Goal: Check status: Check status

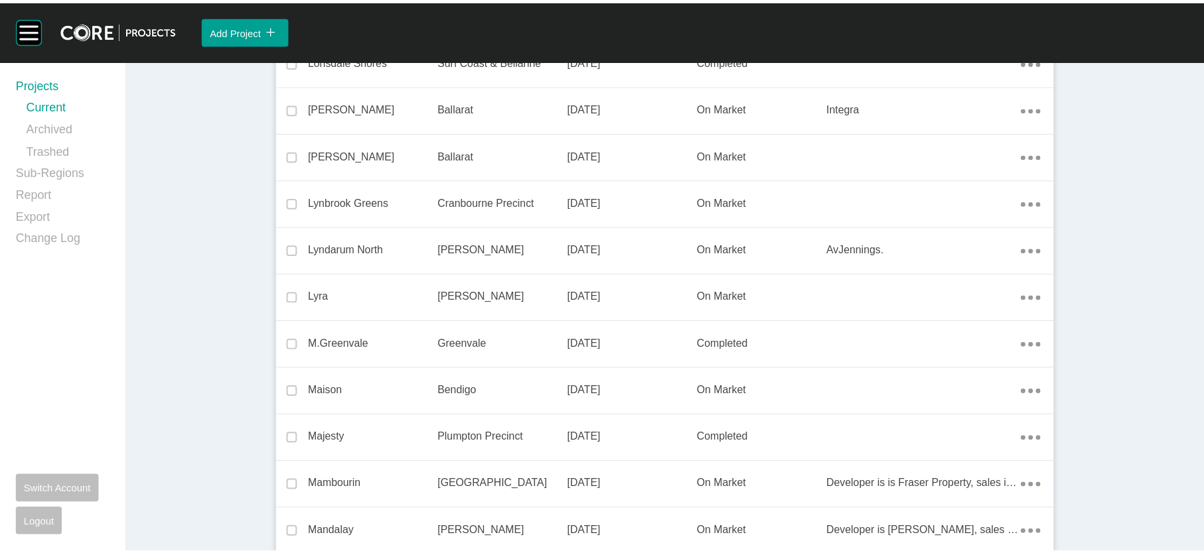
scroll to position [13383, 0]
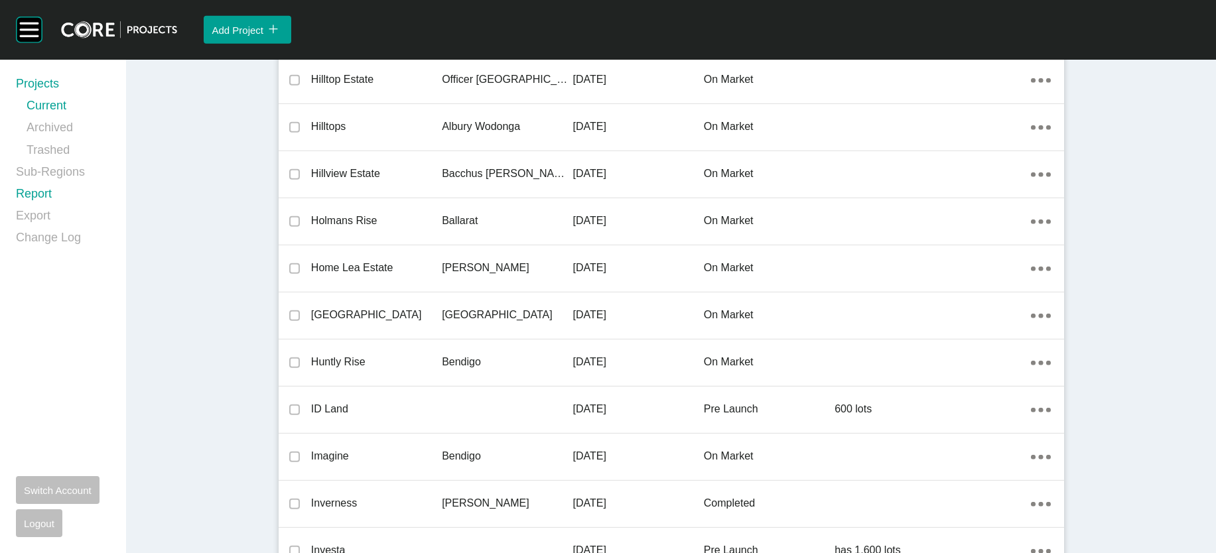
click at [54, 208] on link "Report" at bounding box center [63, 197] width 94 height 22
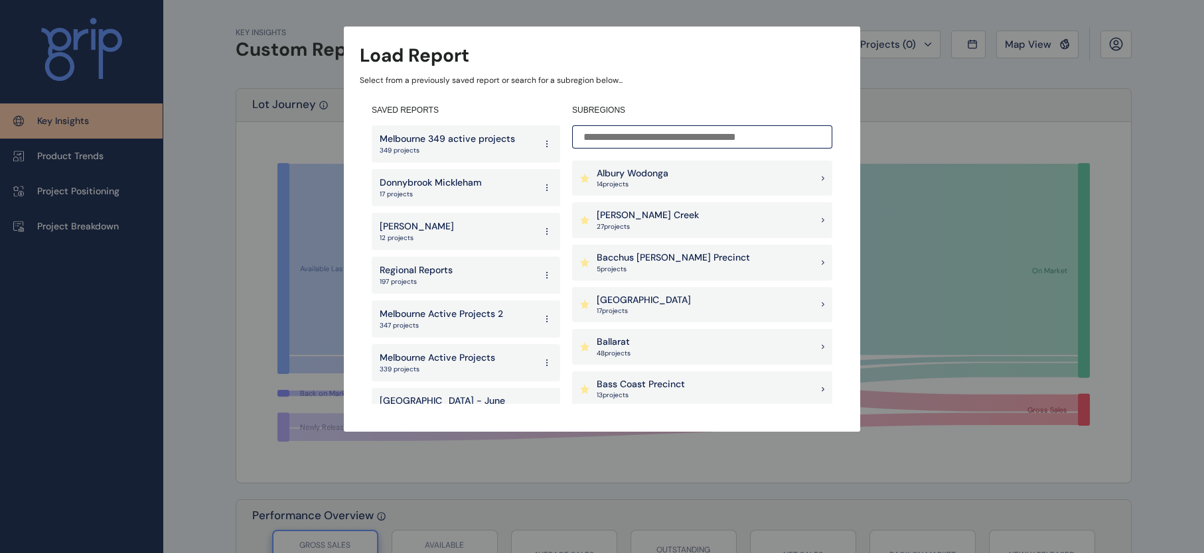
click at [439, 133] on p "Melbourne 349 active projects" at bounding box center [447, 139] width 135 height 13
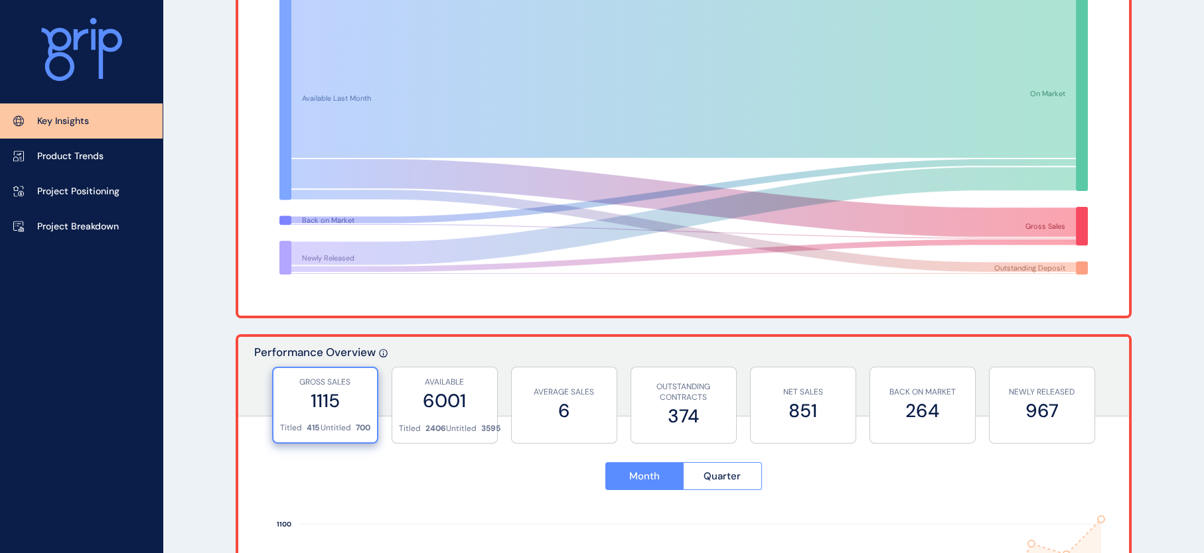
scroll to position [190, 0]
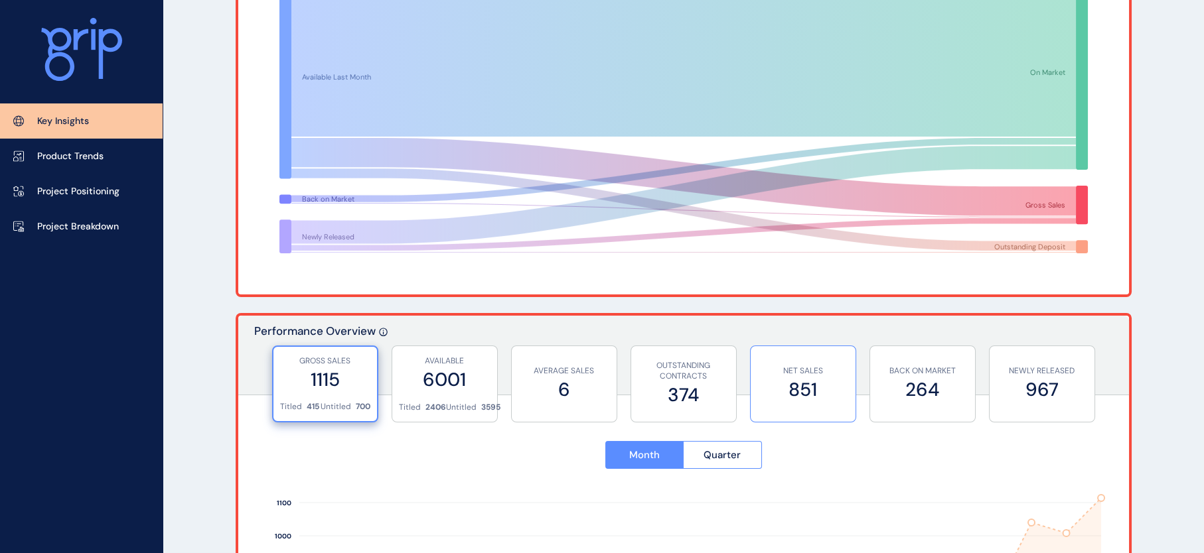
click at [807, 385] on label "851" at bounding box center [803, 390] width 92 height 26
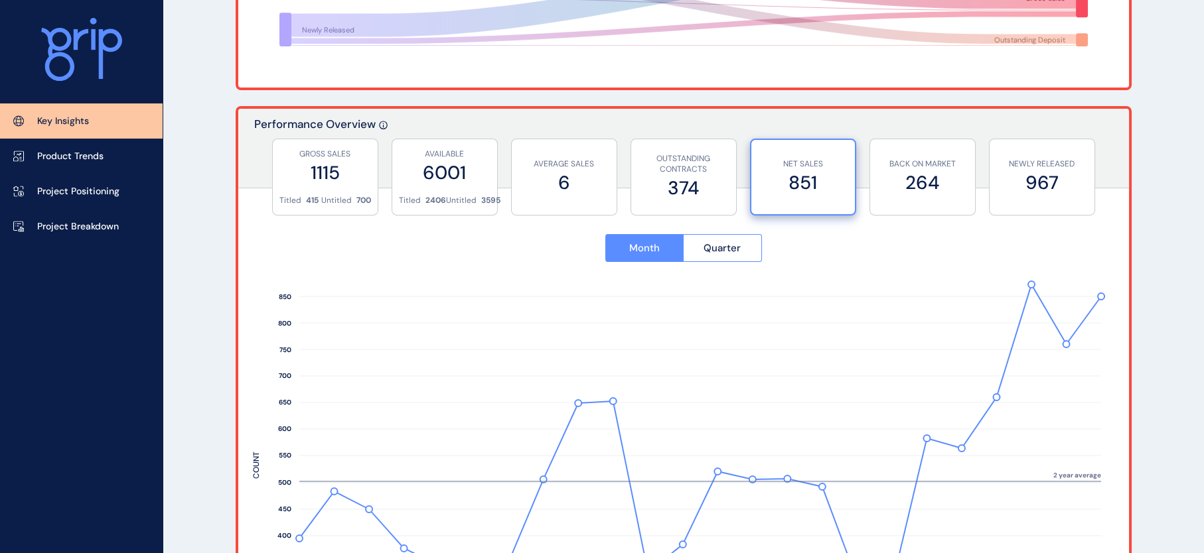
scroll to position [401, 0]
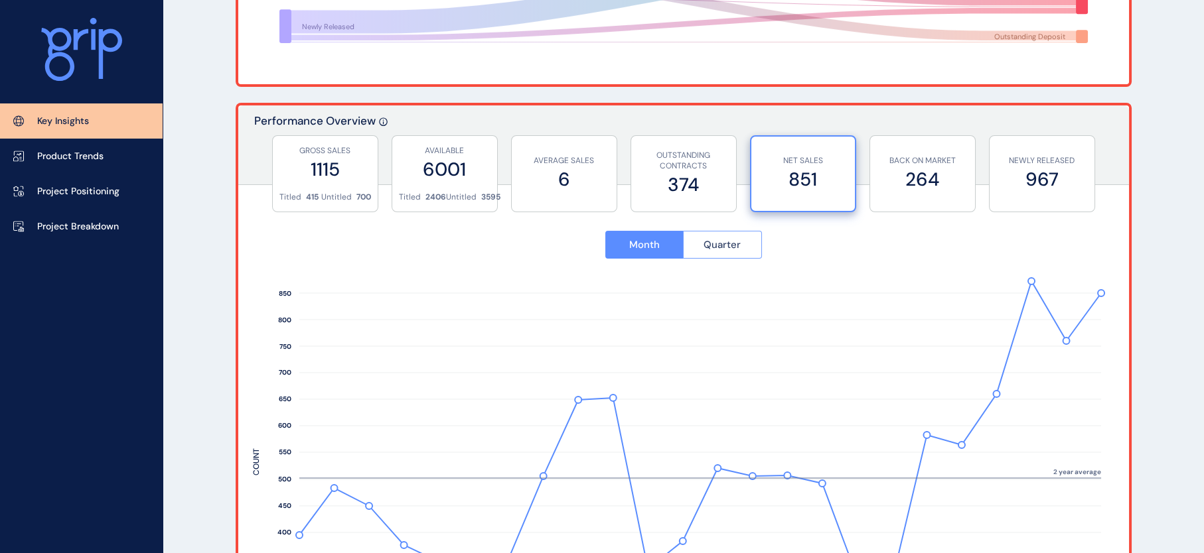
click at [745, 252] on button "Quarter" at bounding box center [722, 245] width 79 height 28
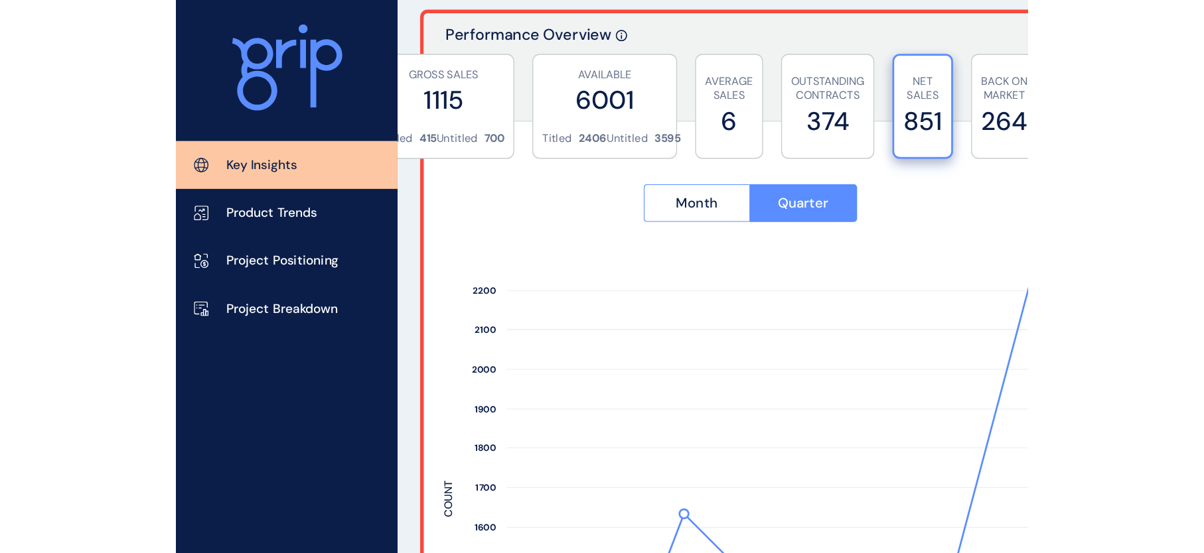
scroll to position [448, 0]
